Goal: Task Accomplishment & Management: Use online tool/utility

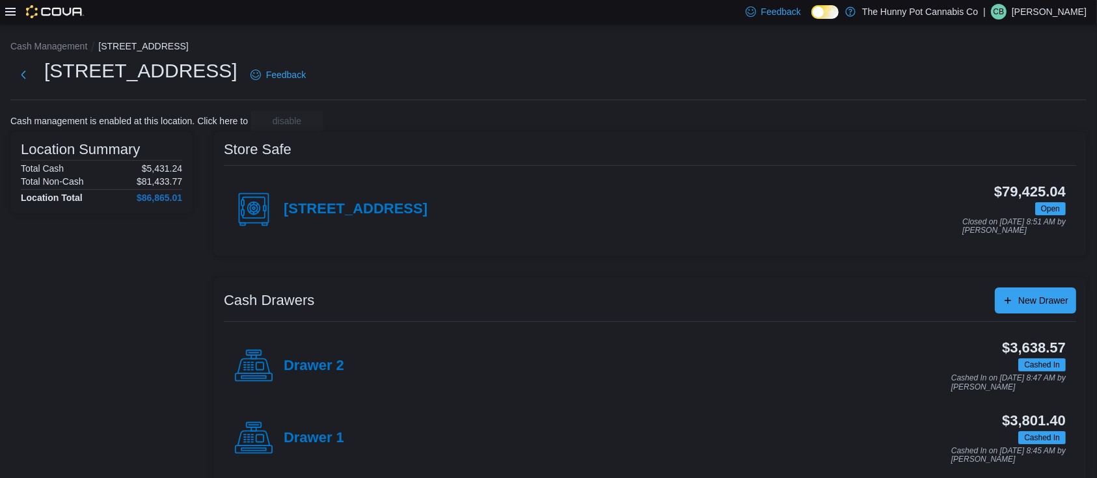
scroll to position [17, 0]
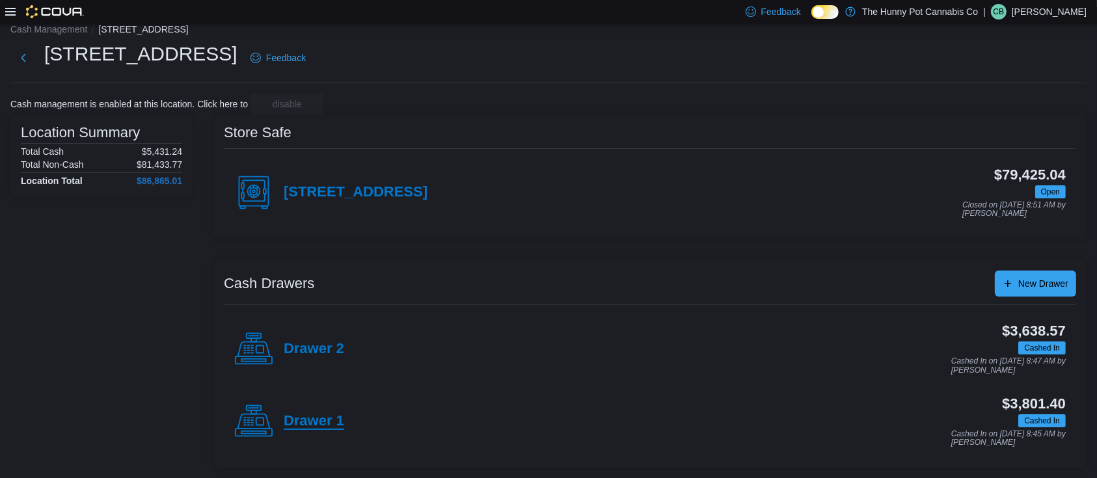
click at [313, 418] on h4 "Drawer 1" at bounding box center [314, 421] width 61 height 17
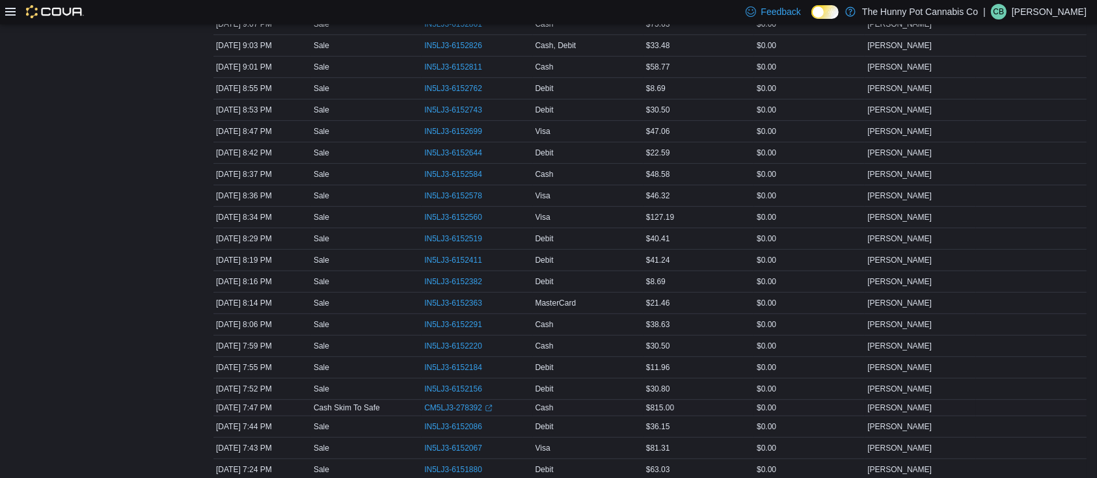
scroll to position [443, 0]
click at [476, 421] on span "IN5LJ3-6152086" at bounding box center [453, 425] width 58 height 10
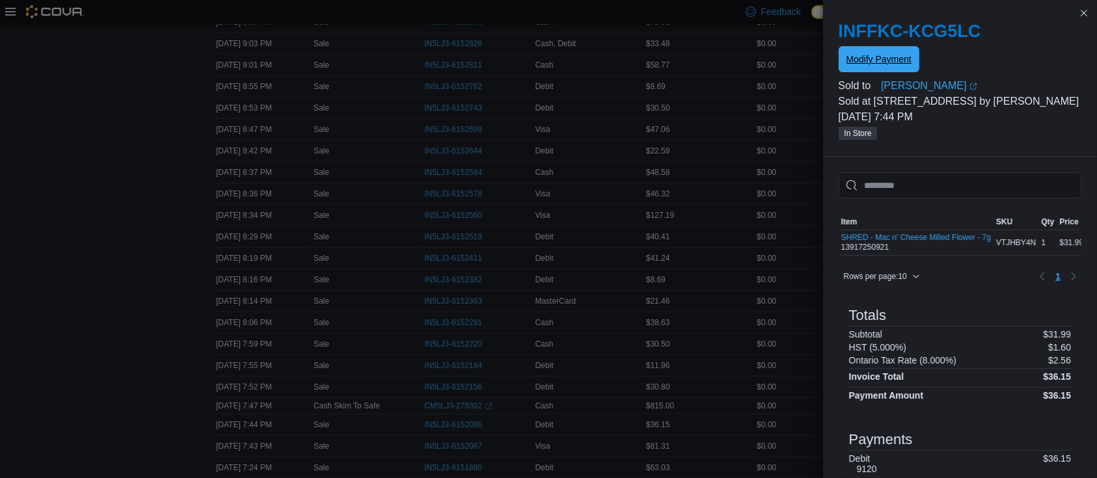
click at [874, 53] on span "Modify Payment" at bounding box center [879, 59] width 65 height 26
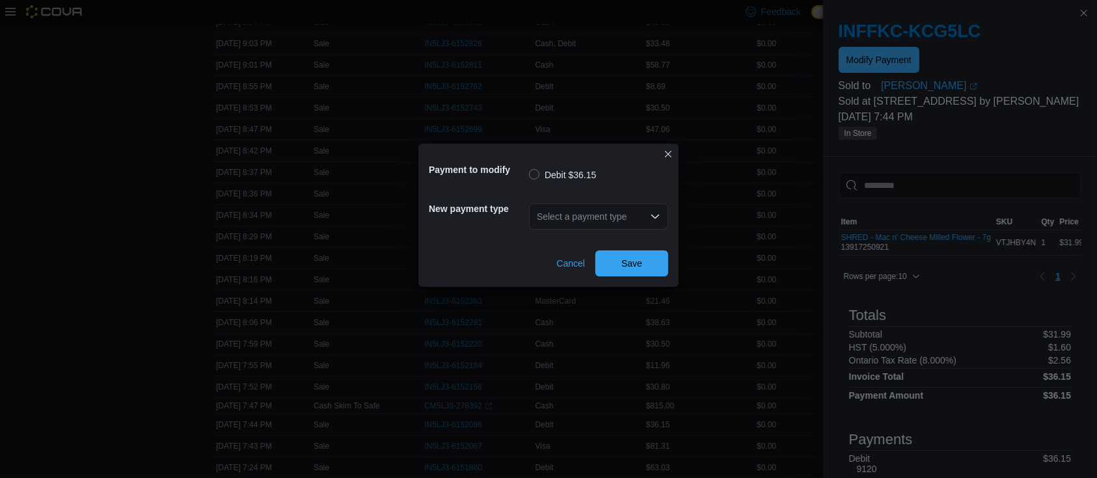
click at [624, 211] on div "Select a payment type" at bounding box center [598, 217] width 139 height 26
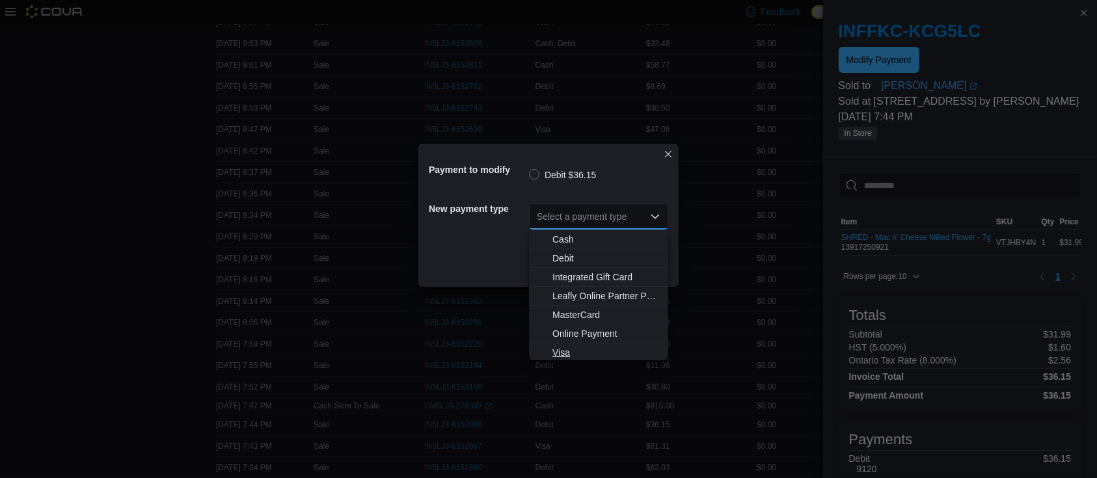
click at [559, 344] on button "Visa" at bounding box center [598, 353] width 139 height 19
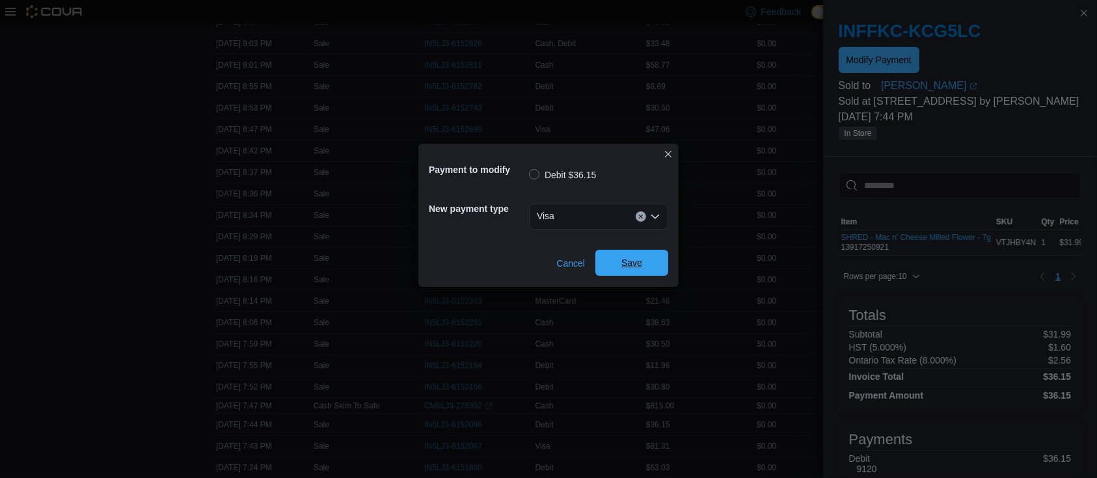
click at [661, 253] on button "Save" at bounding box center [632, 263] width 73 height 26
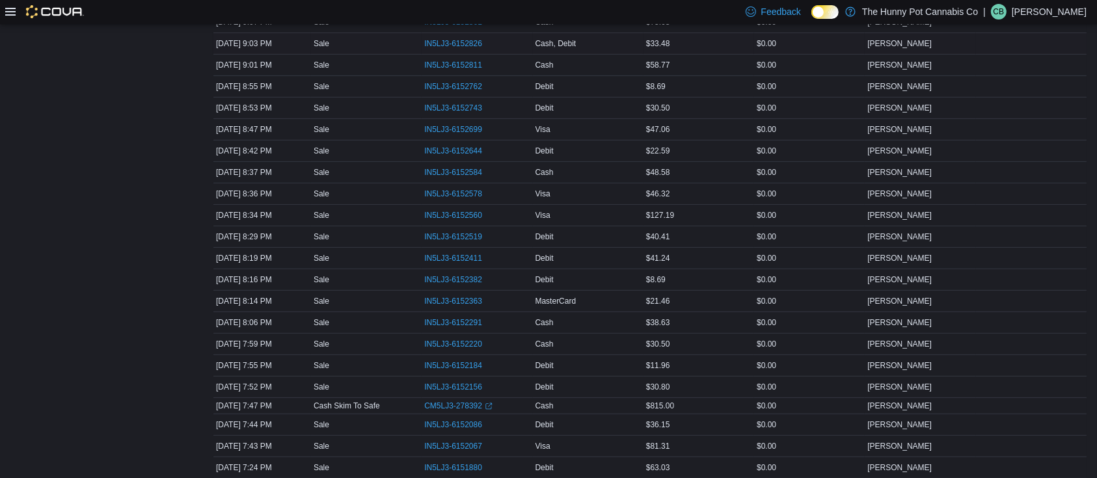
scroll to position [0, 0]
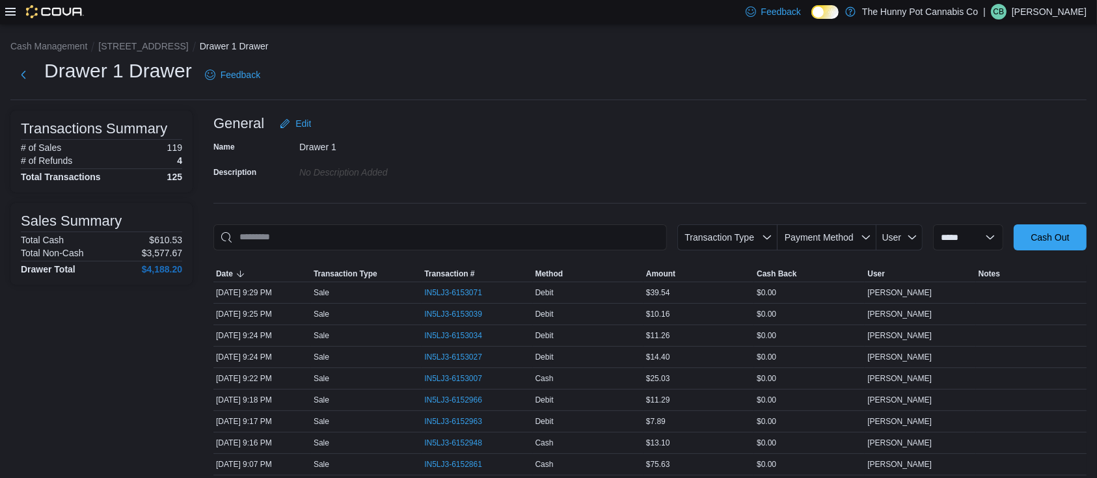
click at [141, 40] on li "[STREET_ADDRESS]" at bounding box center [148, 46] width 101 height 13
click at [129, 49] on button "[STREET_ADDRESS]" at bounding box center [143, 46] width 90 height 10
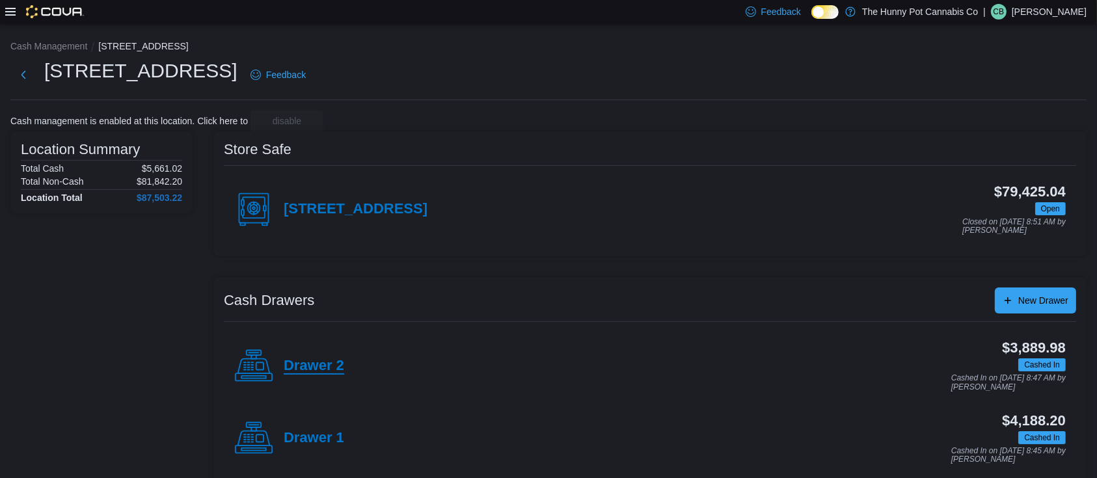
click at [304, 368] on h4 "Drawer 2" at bounding box center [314, 366] width 61 height 17
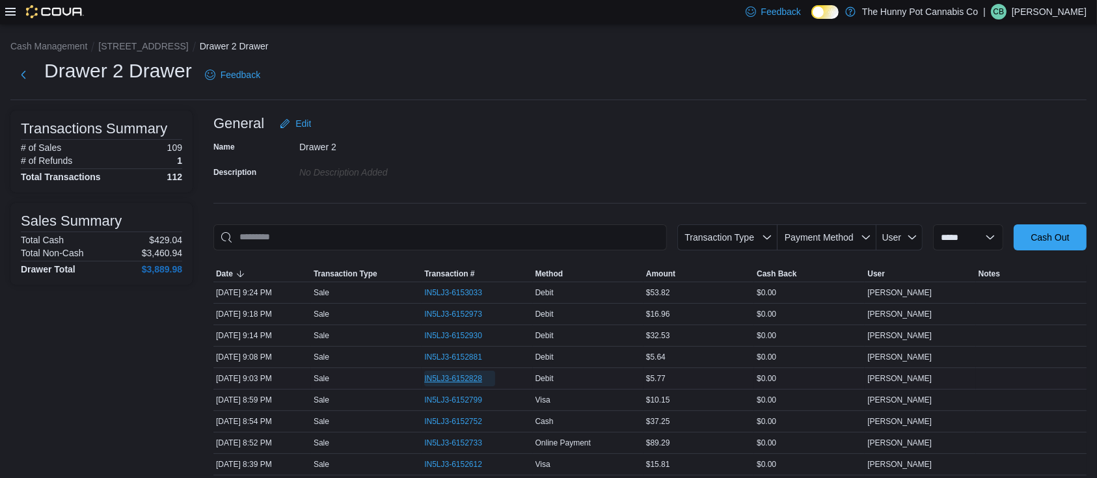
click at [455, 371] on span "IN5LJ3-6152828" at bounding box center [459, 379] width 71 height 16
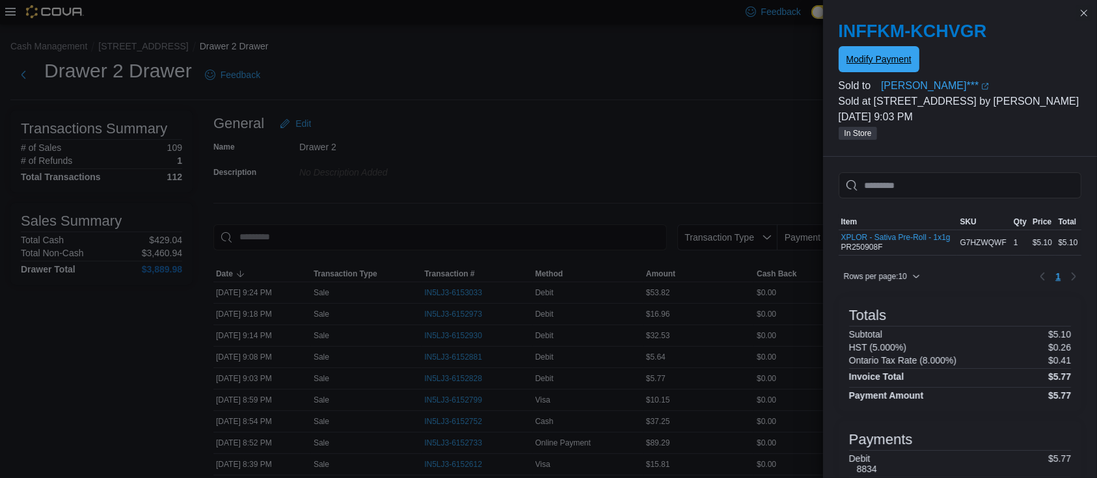
click at [877, 57] on span "Modify Payment" at bounding box center [879, 59] width 65 height 13
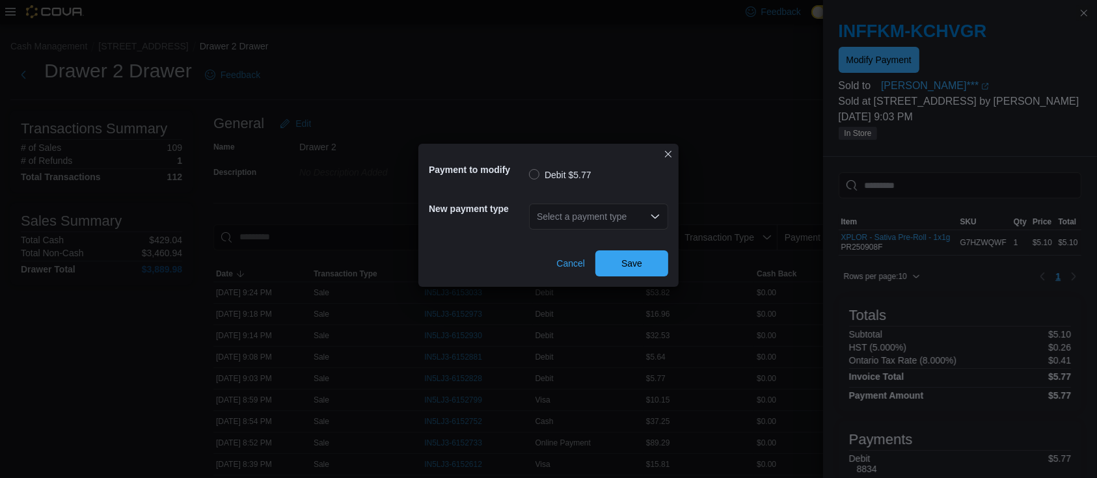
click at [575, 218] on div "Select a payment type" at bounding box center [598, 217] width 139 height 26
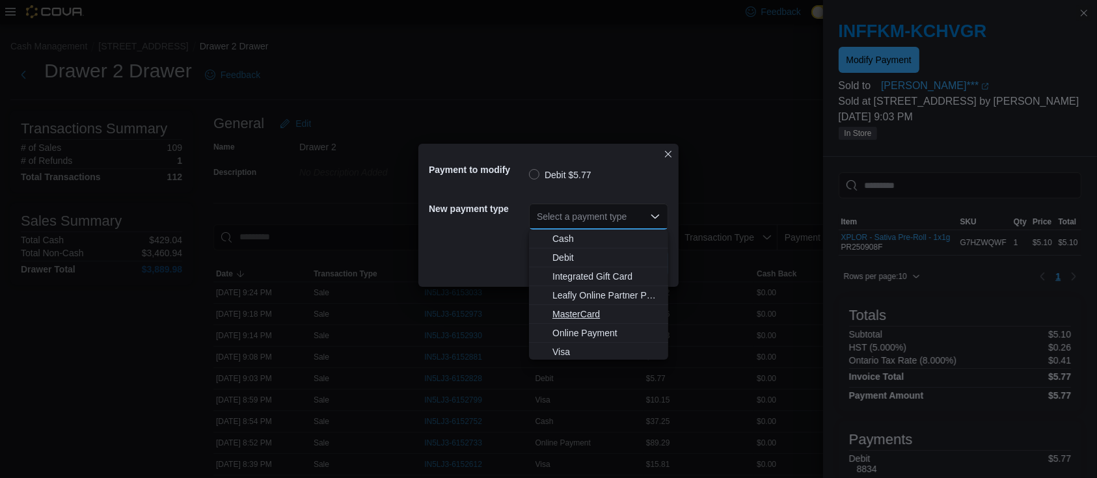
click at [581, 310] on span "MasterCard" at bounding box center [607, 314] width 108 height 13
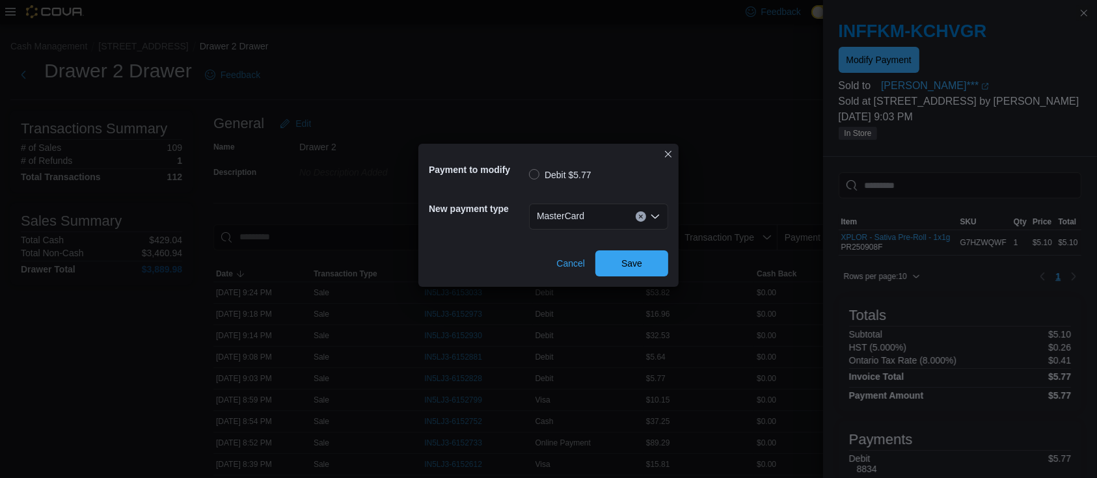
click at [622, 277] on div "Payment to modify Debit $5.77 New payment type MasterCard Combo box. Selected. …" at bounding box center [548, 215] width 260 height 143
click at [635, 267] on span "Save" at bounding box center [632, 262] width 21 height 13
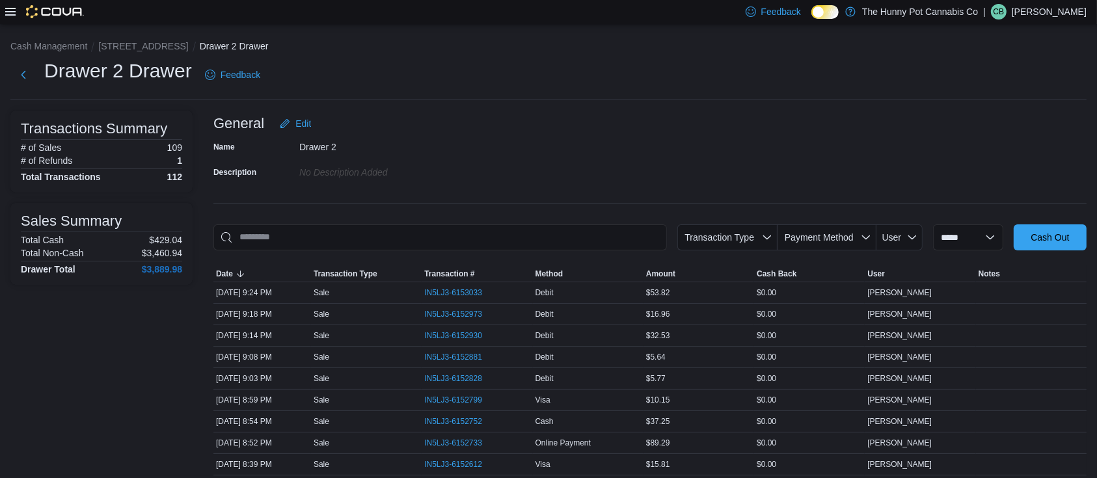
click at [905, 171] on div "Name Drawer 2 Description No Description added" at bounding box center [649, 160] width 873 height 46
click at [629, 279] on span "Method" at bounding box center [588, 274] width 111 height 16
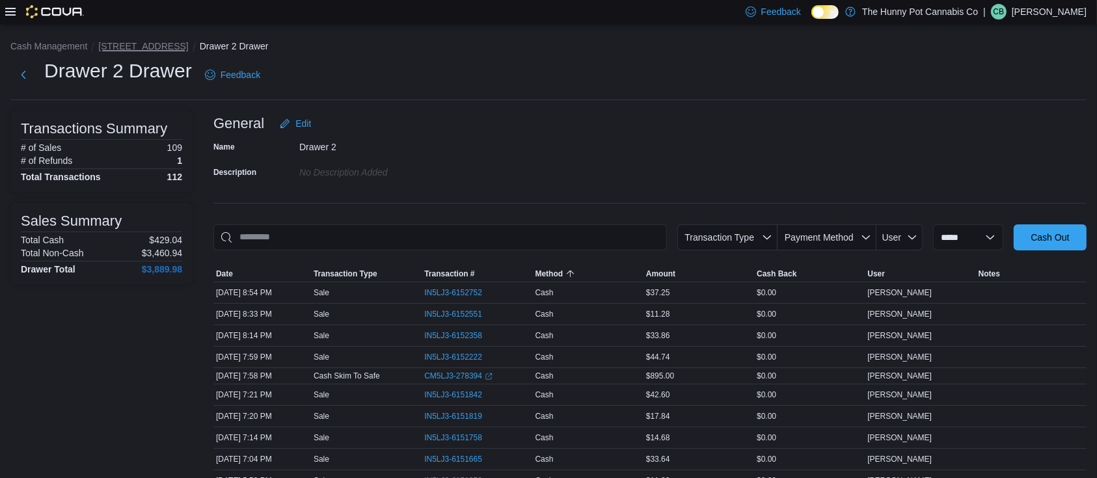
click at [109, 44] on button "[STREET_ADDRESS]" at bounding box center [143, 46] width 90 height 10
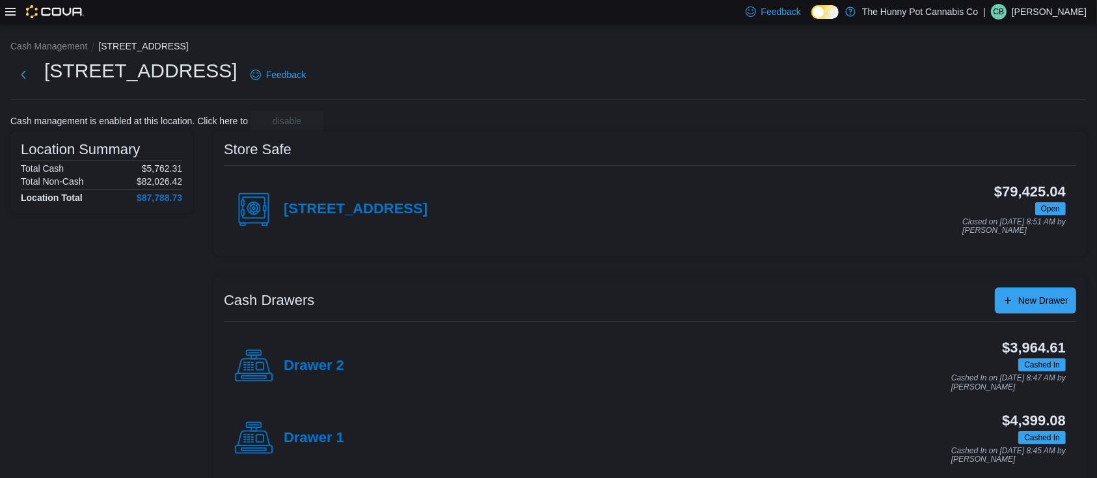
scroll to position [17, 0]
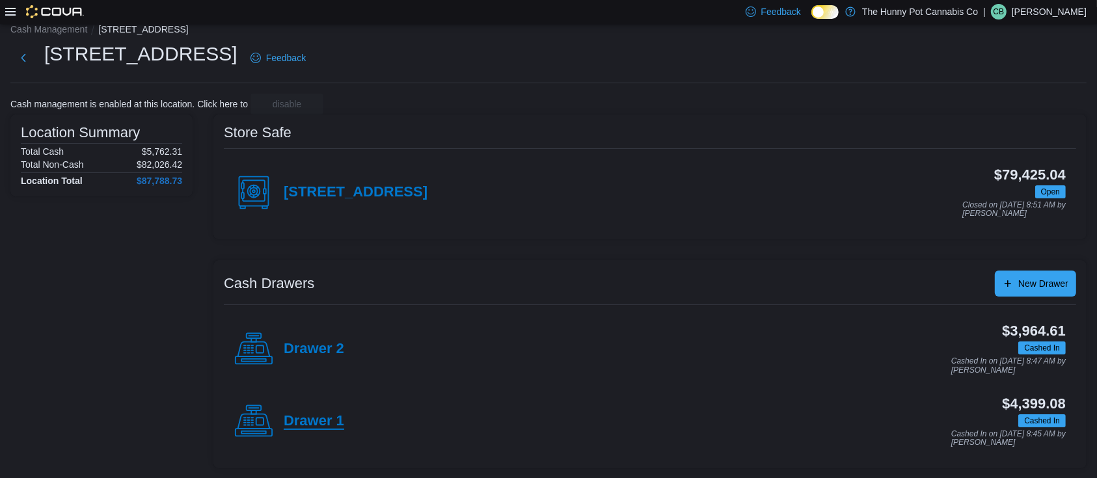
click at [324, 421] on h4 "Drawer 1" at bounding box center [314, 421] width 61 height 17
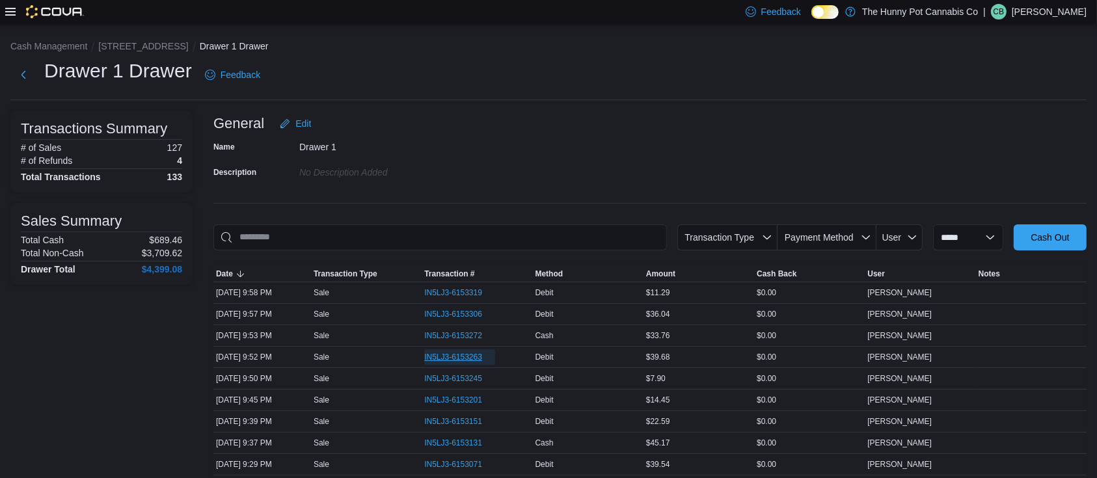
click at [468, 355] on span "IN5LJ3-6153263" at bounding box center [453, 357] width 58 height 10
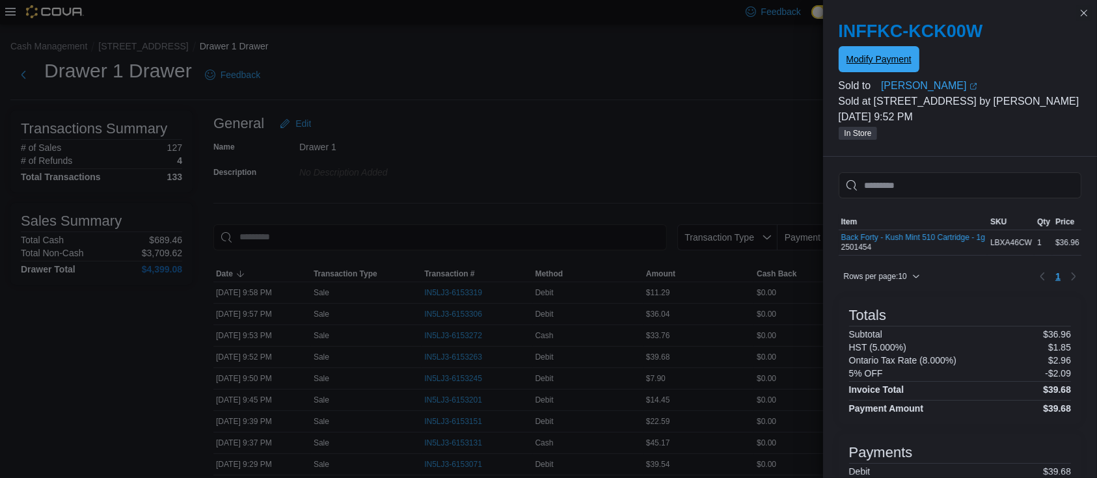
click at [872, 60] on span "Modify Payment" at bounding box center [879, 59] width 65 height 13
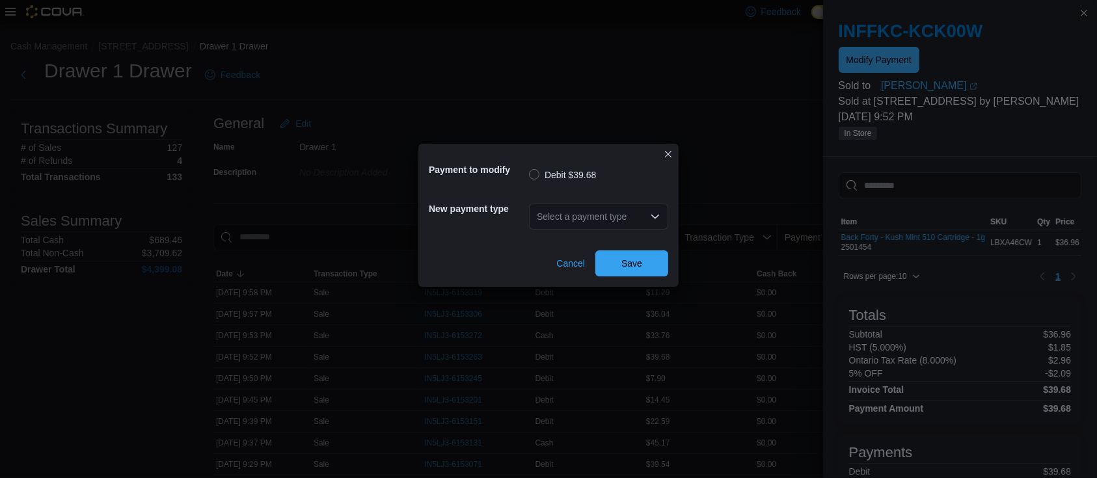
click at [599, 214] on div "Select a payment type" at bounding box center [598, 217] width 139 height 26
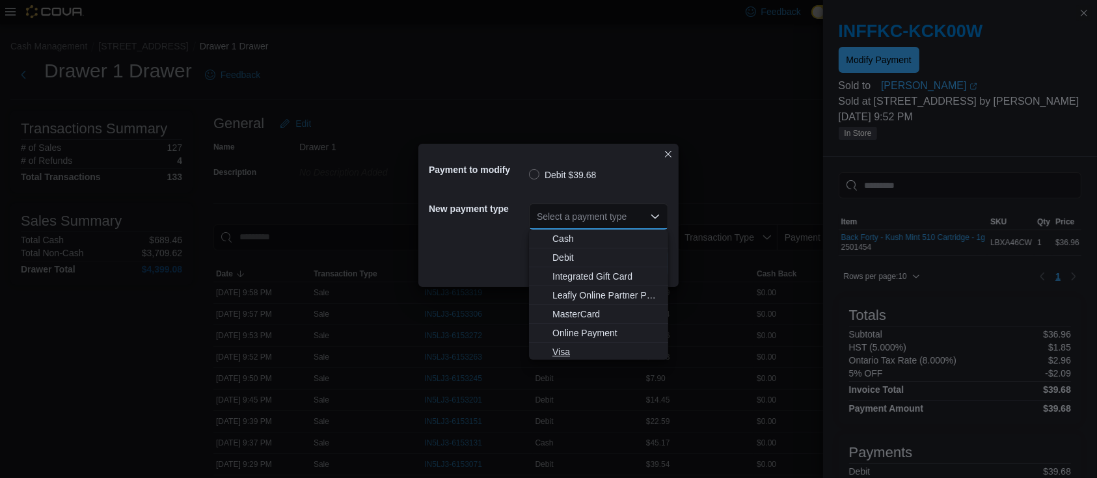
click at [559, 354] on span "Visa" at bounding box center [607, 352] width 108 height 13
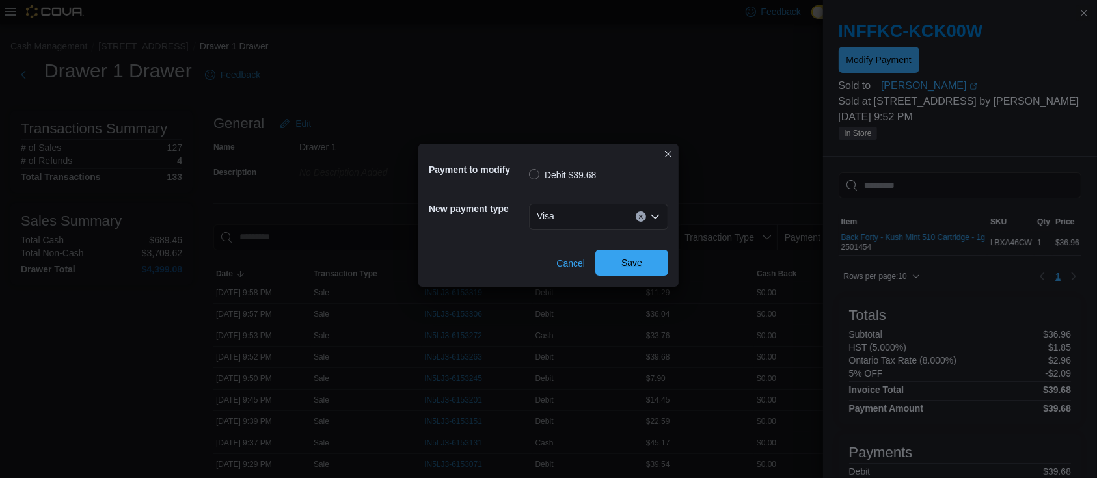
click at [614, 258] on span "Save" at bounding box center [631, 263] width 57 height 26
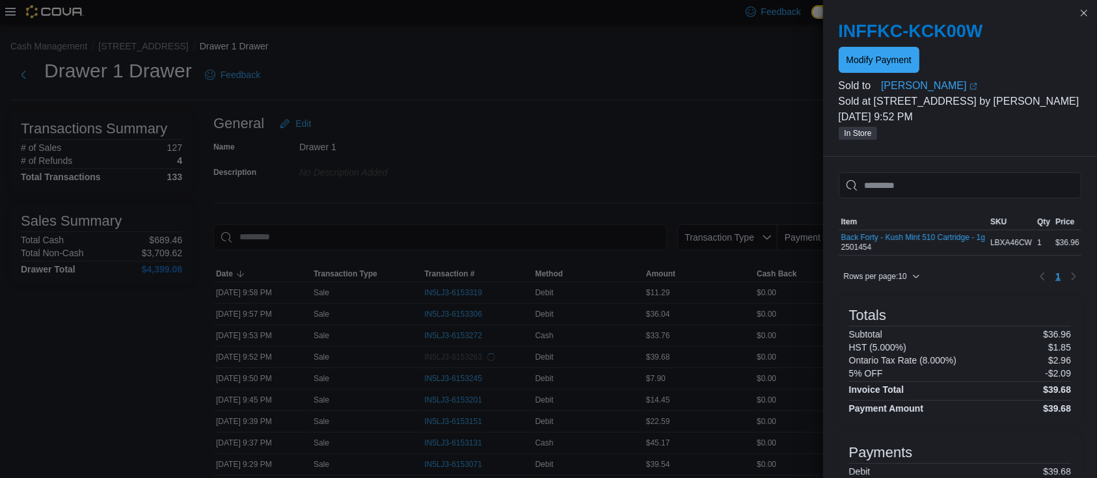
click at [484, 172] on div "Name Drawer 1 Description No Description added" at bounding box center [649, 160] width 873 height 46
